Goal: Task Accomplishment & Management: Complete application form

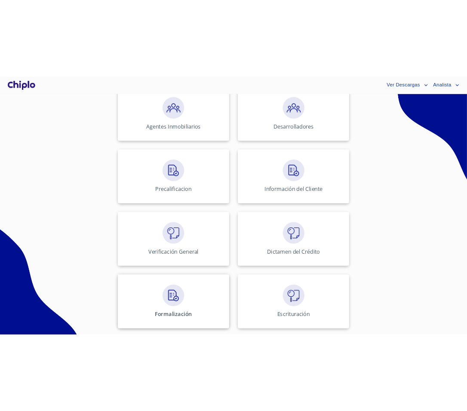
scroll to position [345, 0]
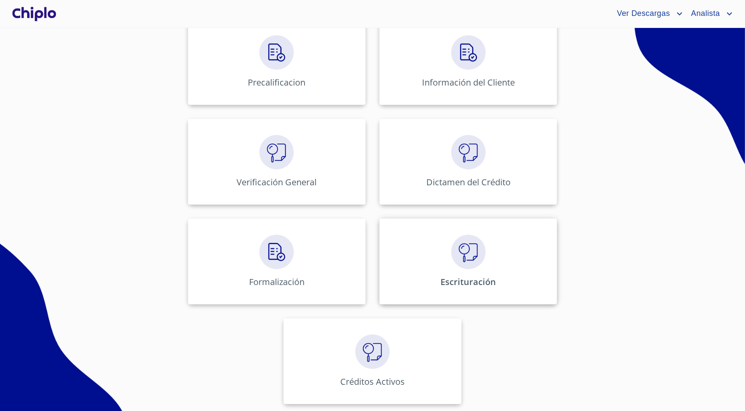
click at [433, 268] on div "Escrituración" at bounding box center [468, 262] width 178 height 86
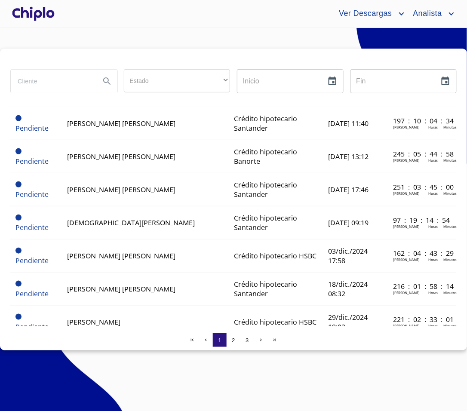
scroll to position [300, 0]
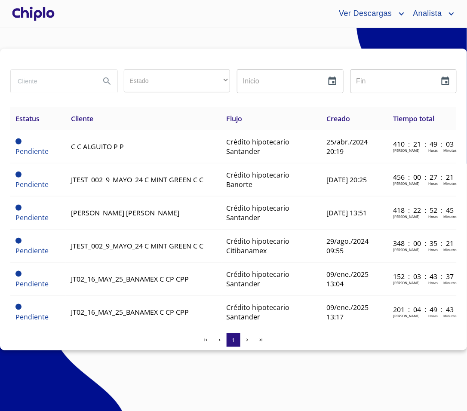
click at [227, 42] on section "Estado ​ ​ Inicio ​ Fin ​ Estatus Cliente Flujo Creado Tiempo total Pendiente C…" at bounding box center [233, 219] width 467 height 383
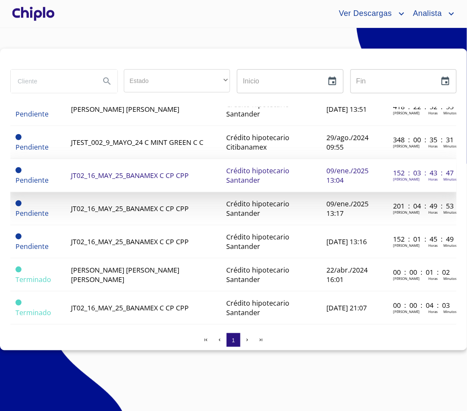
scroll to position [91, 0]
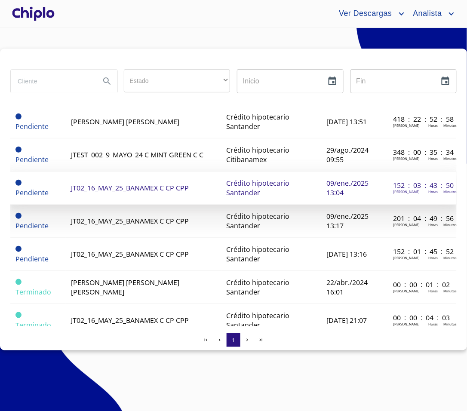
click at [243, 188] on td "Crédito hipotecario Santander" at bounding box center [272, 188] width 100 height 33
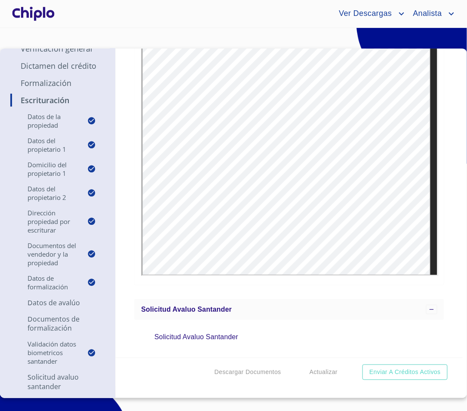
scroll to position [6100, 0]
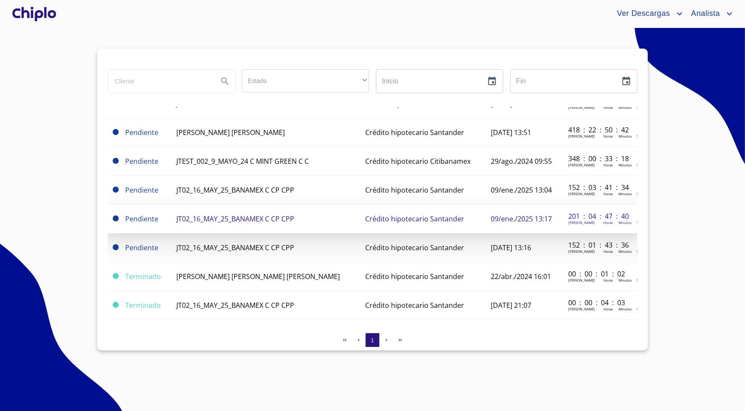
scroll to position [43, 0]
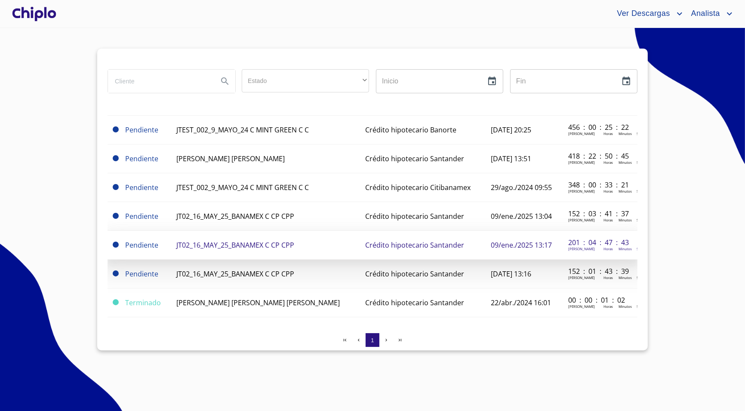
click at [289, 240] on span "JT02_16_MAY_25_BANAMEX C CP CPP" at bounding box center [235, 244] width 118 height 9
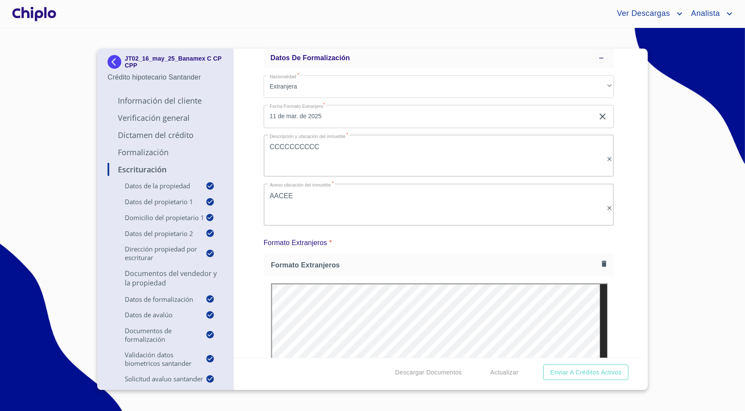
scroll to position [4683, 0]
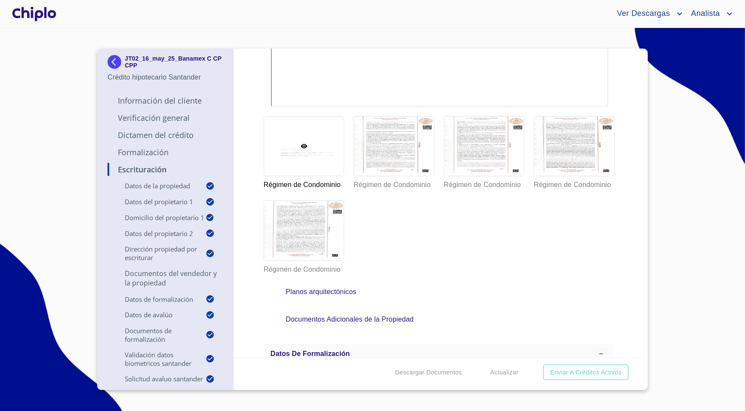
click at [177, 277] on p "Documentos del vendedor y la propiedad" at bounding box center [166, 278] width 116 height 19
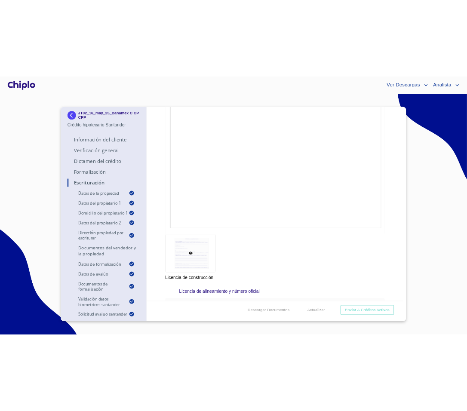
scroll to position [1837, 0]
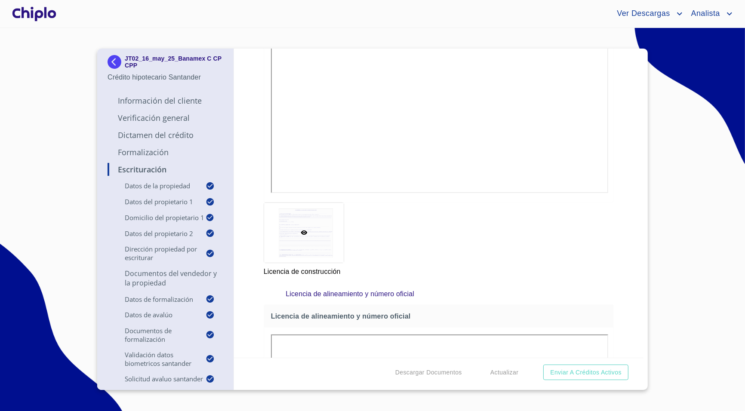
click at [147, 147] on p "Formalización" at bounding box center [166, 152] width 116 height 10
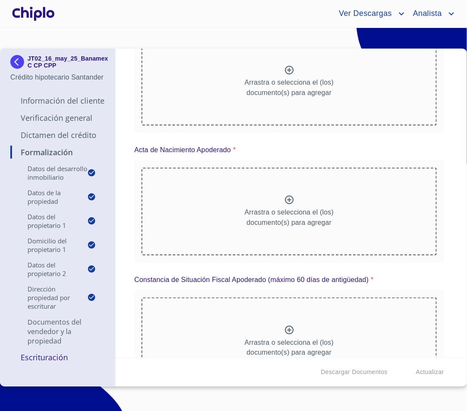
scroll to position [0, 0]
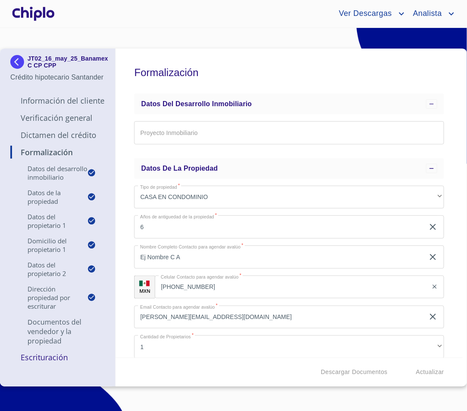
click at [55, 346] on p "Documentos del vendedor y la propiedad" at bounding box center [57, 331] width 95 height 28
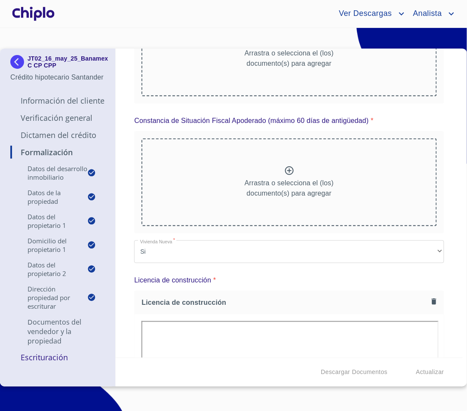
scroll to position [1896, 0]
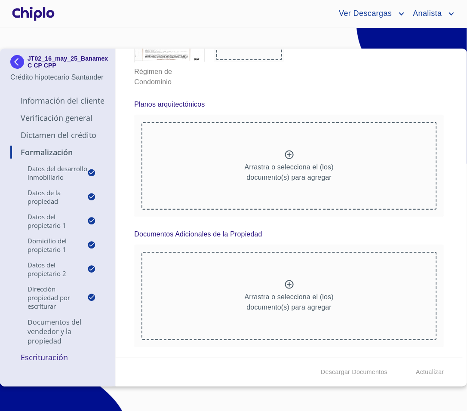
scroll to position [4319, 0]
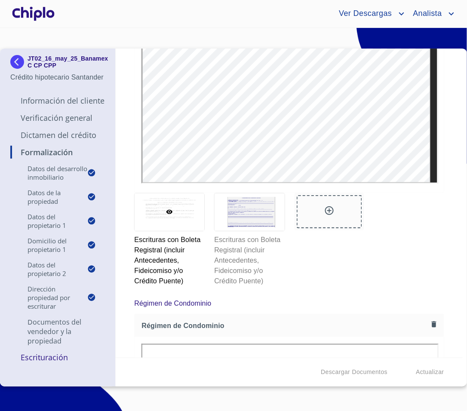
scroll to position [3548, 0]
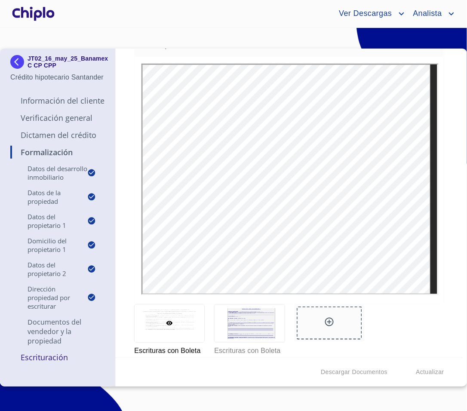
click at [47, 346] on p "Documentos del vendedor y la propiedad" at bounding box center [57, 331] width 95 height 28
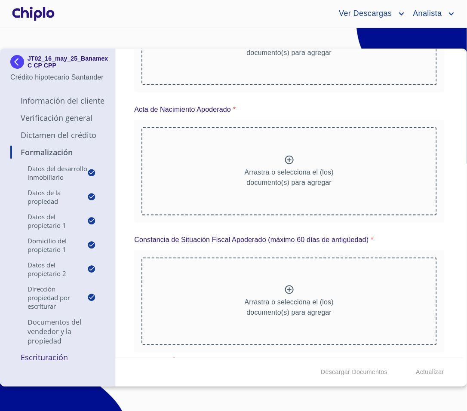
scroll to position [1823, 0]
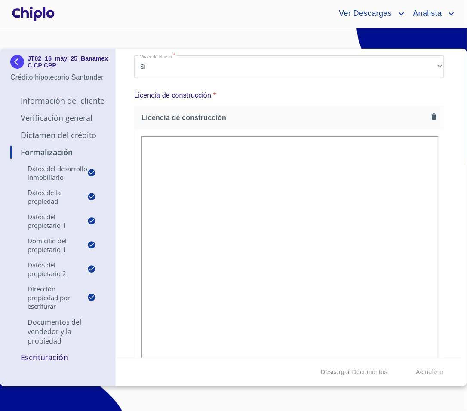
scroll to position [2251, 0]
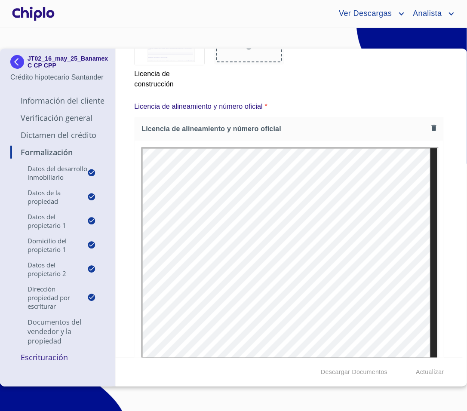
scroll to position [2570, 0]
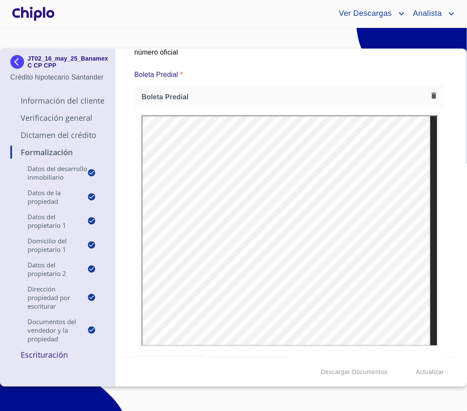
scroll to position [2996, 0]
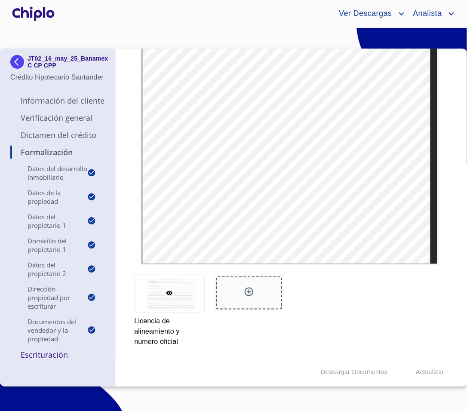
click at [55, 360] on p "Escrituración" at bounding box center [57, 355] width 95 height 10
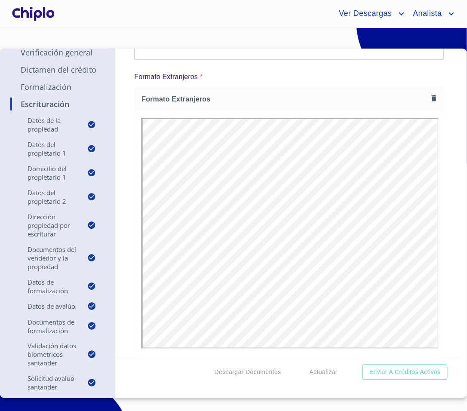
scroll to position [5762, 0]
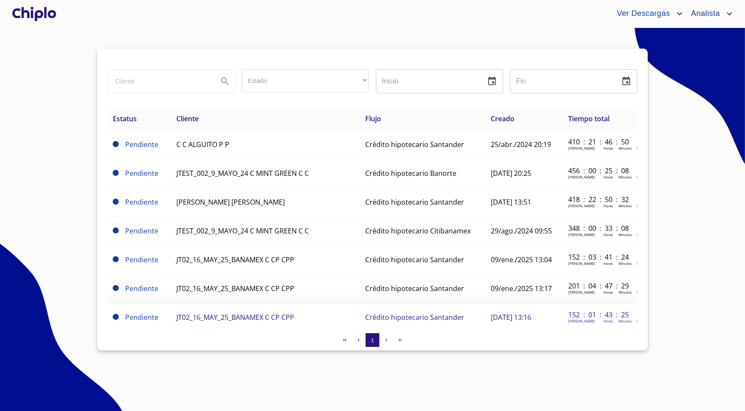
scroll to position [70, 0]
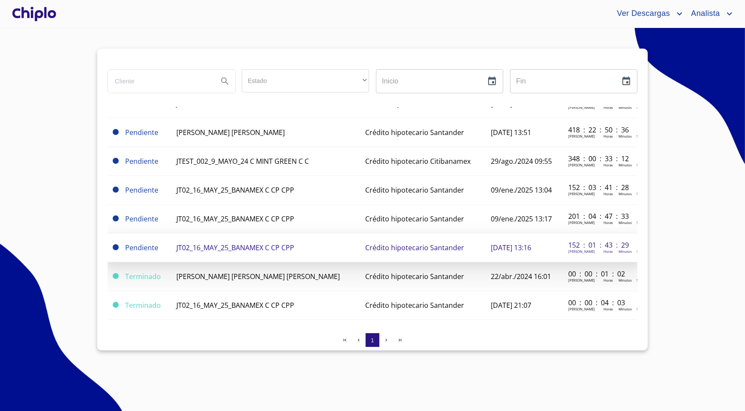
click at [270, 243] on span "JT02_16_MAY_25_BANAMEX C CP CPP" at bounding box center [235, 247] width 118 height 9
